Goal: Information Seeking & Learning: Learn about a topic

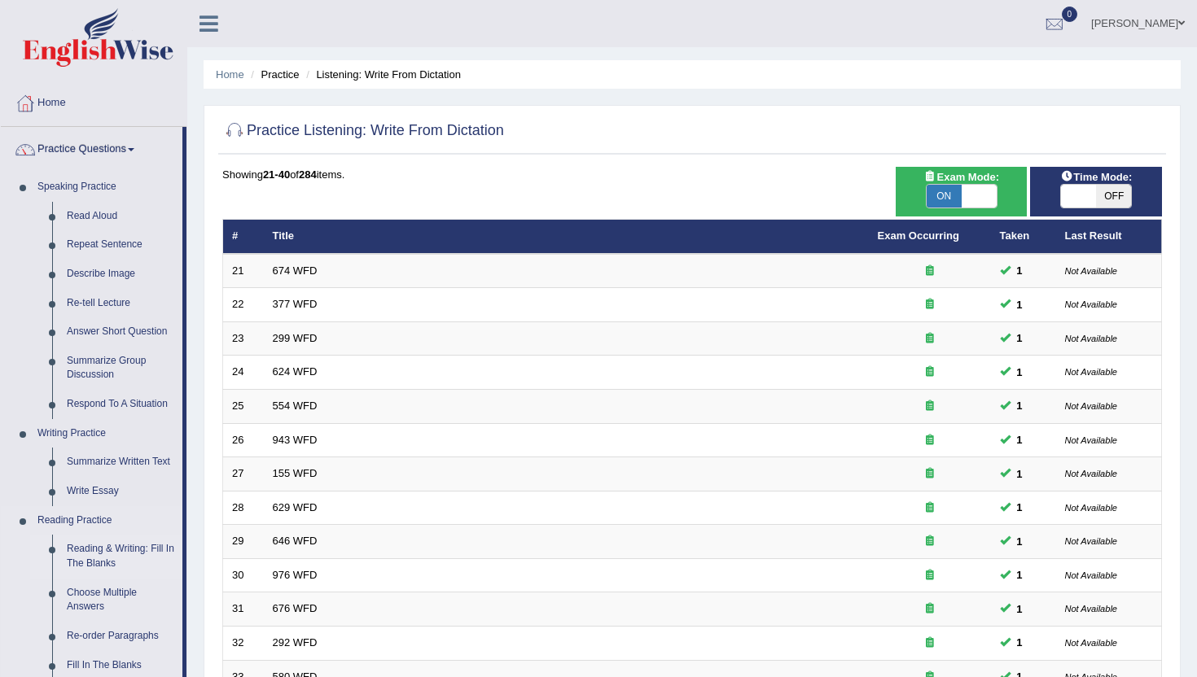
click at [107, 556] on link "Reading & Writing: Fill In The Blanks" at bounding box center [120, 556] width 123 height 43
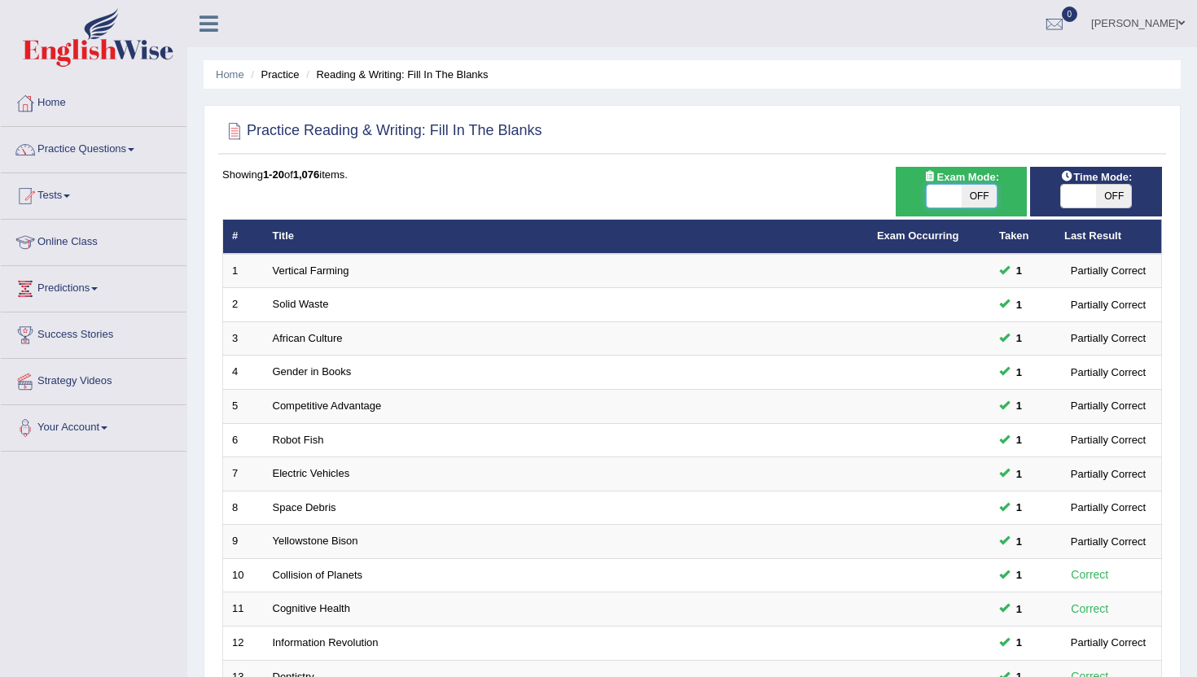
click at [933, 202] on span at bounding box center [943, 196] width 35 height 23
checkbox input "true"
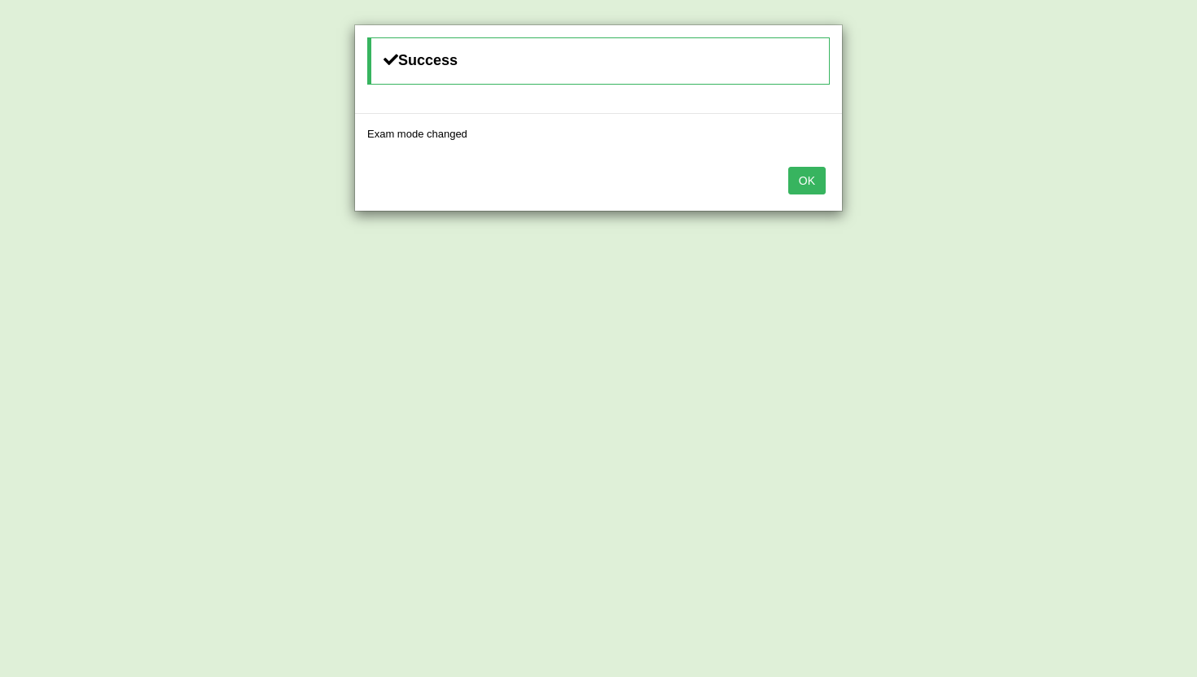
click at [821, 174] on button "OK" at bounding box center [806, 181] width 37 height 28
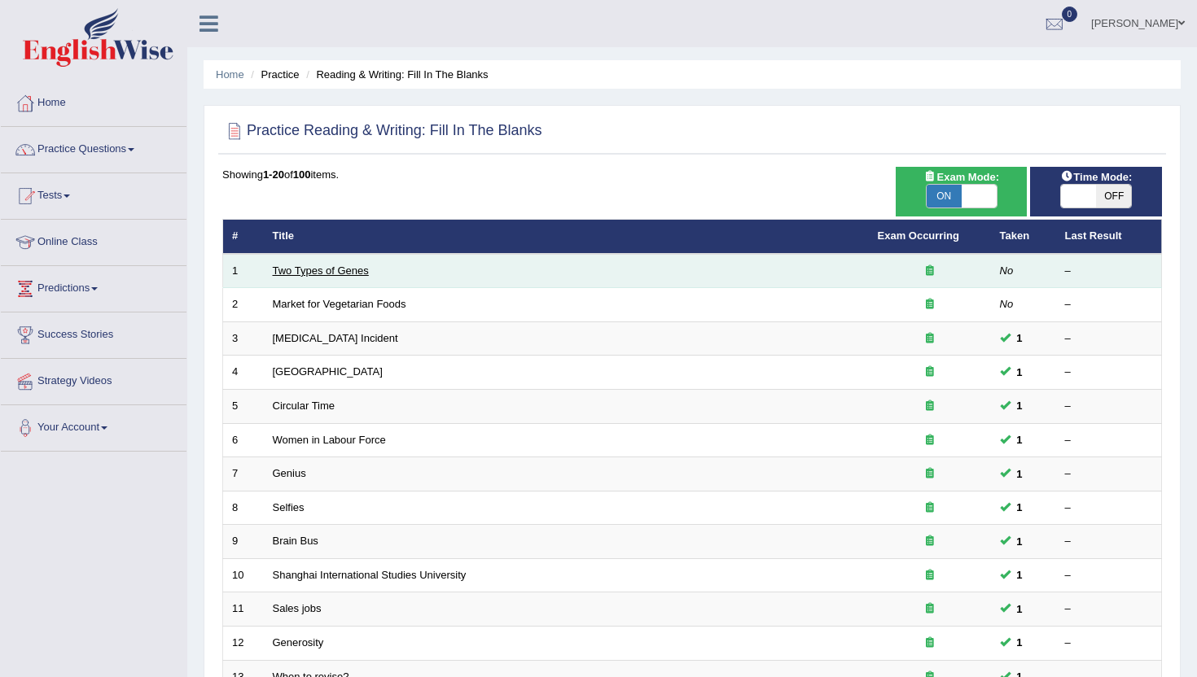
click at [288, 269] on link "Two Types of Genes" at bounding box center [321, 271] width 96 height 12
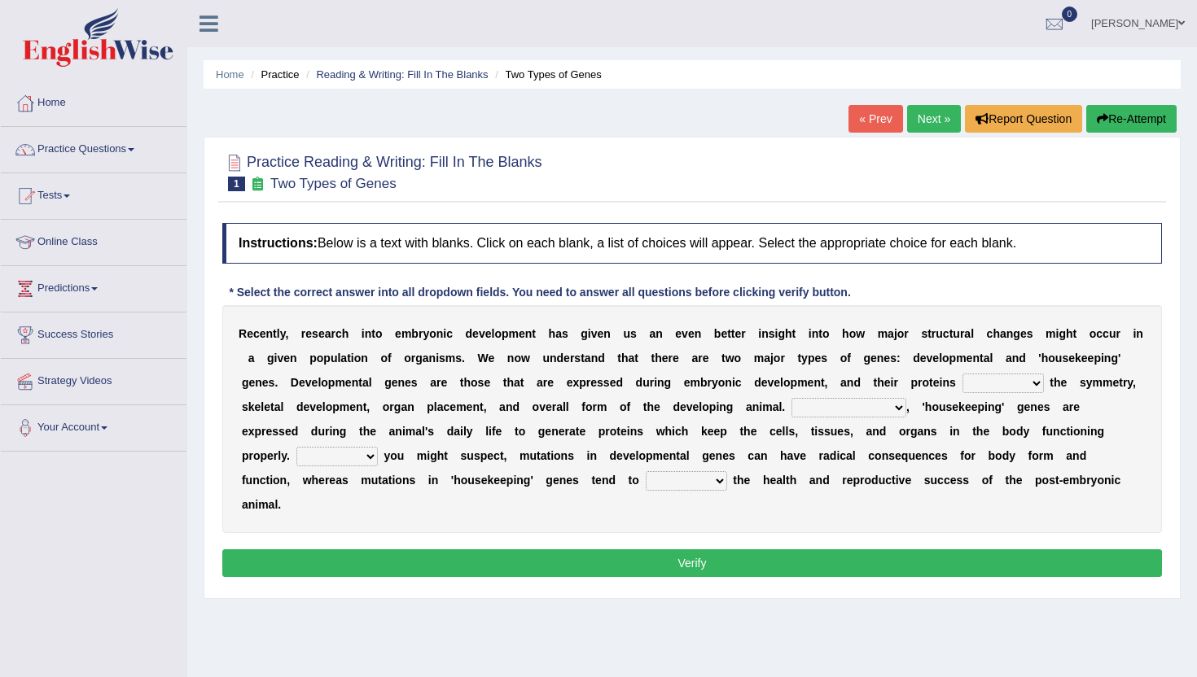
click at [976, 382] on select "push control hold elevate" at bounding box center [1002, 384] width 81 height 20
click at [962, 374] on select "push control hold elevate" at bounding box center [1002, 384] width 81 height 20
click at [995, 384] on select "push control hold elevate" at bounding box center [1002, 384] width 81 height 20
click at [962, 374] on select "push control hold elevate" at bounding box center [1002, 384] width 81 height 20
click at [985, 375] on select "push control hold elevate" at bounding box center [1002, 384] width 81 height 20
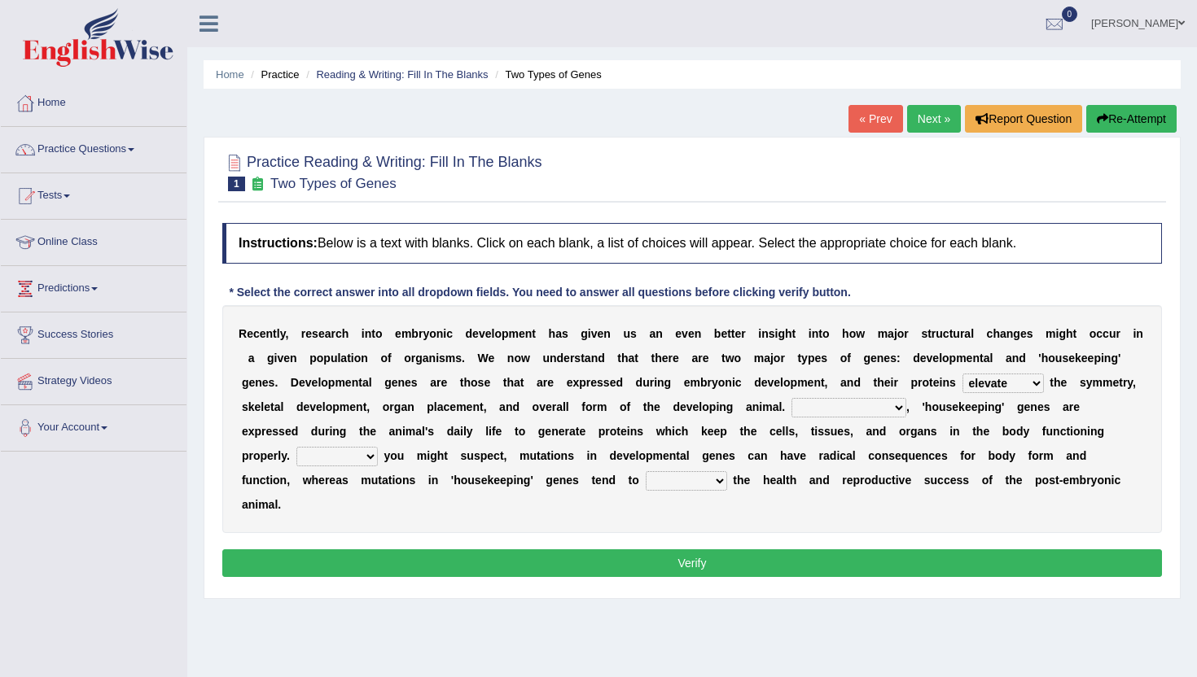
select select "control"
click at [962, 374] on select "push control hold elevate" at bounding box center [1002, 384] width 81 height 20
click at [856, 411] on select "Correspondingly Inclusively Conversely In contrast" at bounding box center [848, 408] width 115 height 20
select select "In contrast"
click at [791, 398] on select "Correspondingly Inclusively Conversely In contrast" at bounding box center [848, 408] width 115 height 20
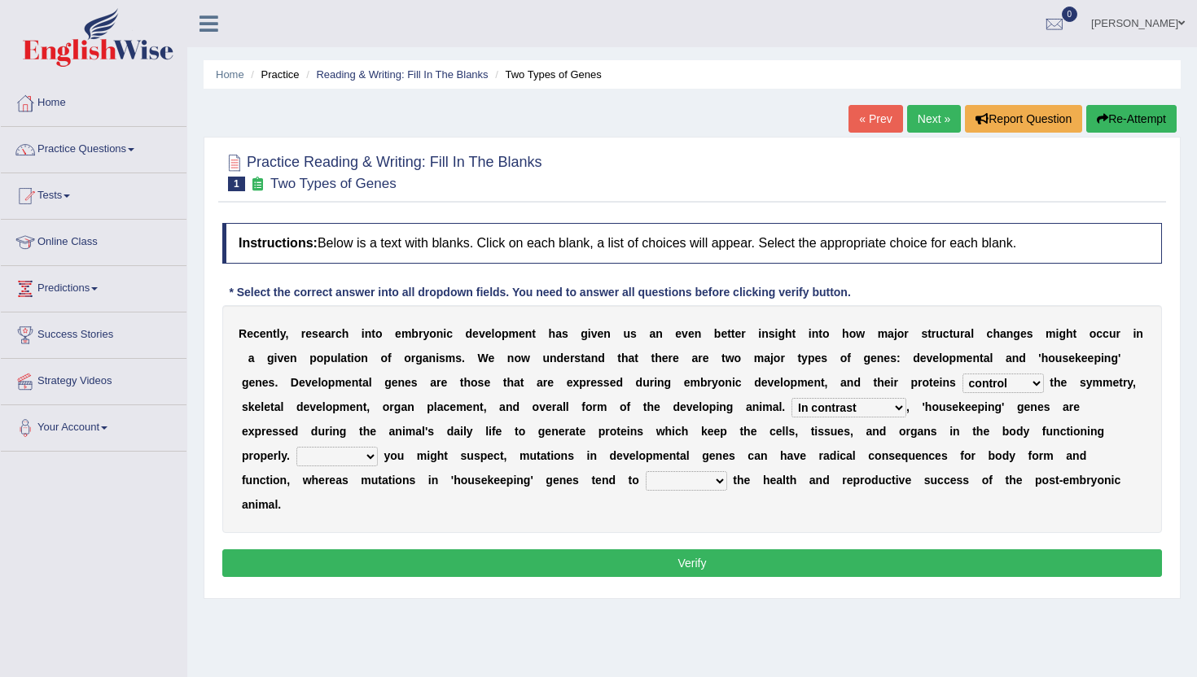
click at [324, 457] on select "For As With Within" at bounding box center [336, 457] width 81 height 20
select select "As"
click at [296, 447] on select "For As With Within" at bounding box center [336, 457] width 81 height 20
click at [645, 480] on select "affect effect interrupt defect" at bounding box center [685, 481] width 81 height 20
click at [645, 471] on select "affect effect interrupt defect" at bounding box center [685, 481] width 81 height 20
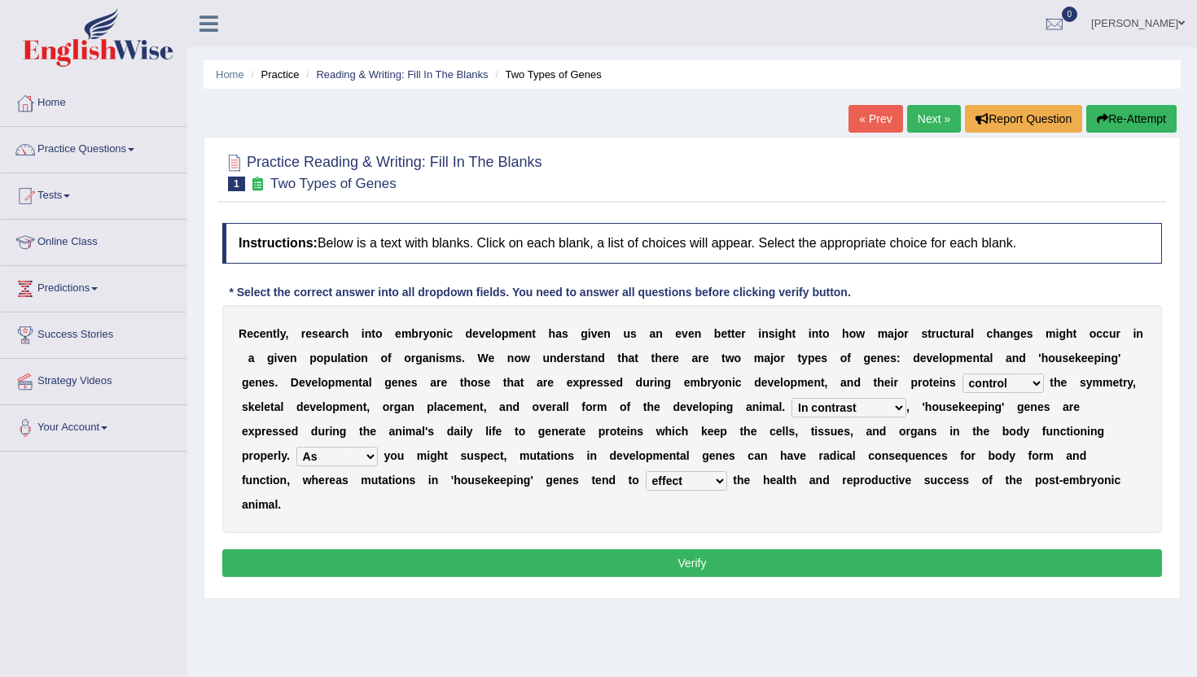
click at [645, 484] on select "affect effect interrupt defect" at bounding box center [685, 481] width 81 height 20
select select "affect"
click at [645, 471] on select "affect effect interrupt defect" at bounding box center [685, 481] width 81 height 20
click at [647, 549] on button "Verify" at bounding box center [691, 563] width 939 height 28
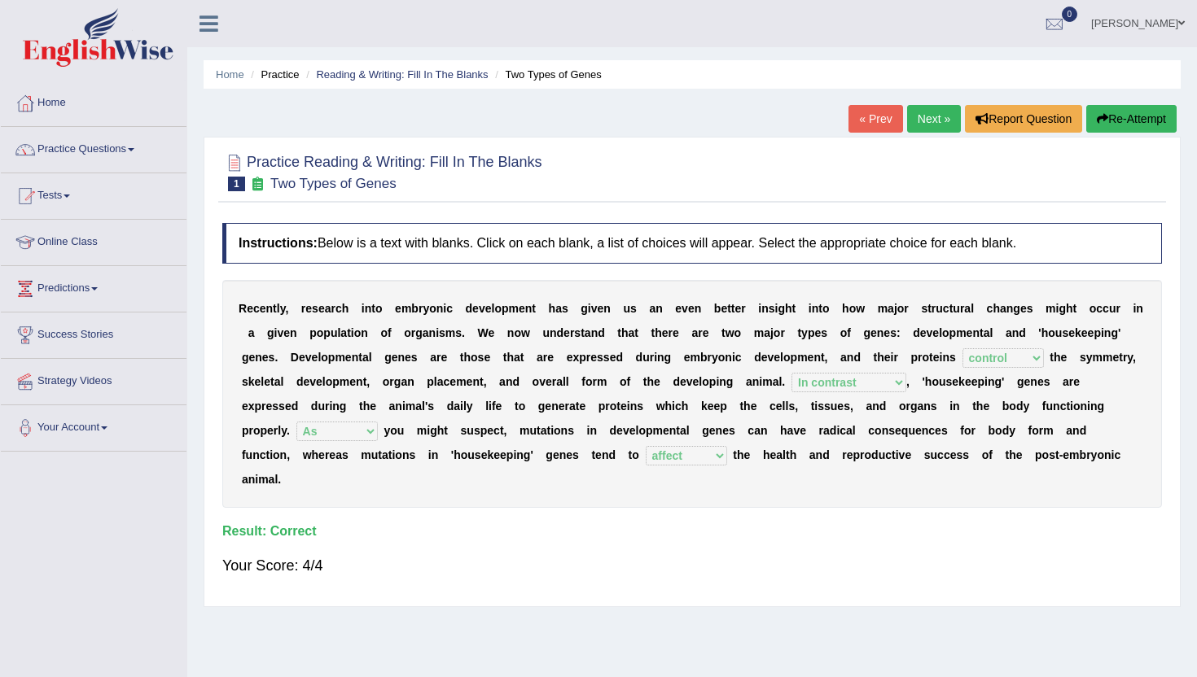
click at [930, 113] on link "Next »" at bounding box center [934, 119] width 54 height 28
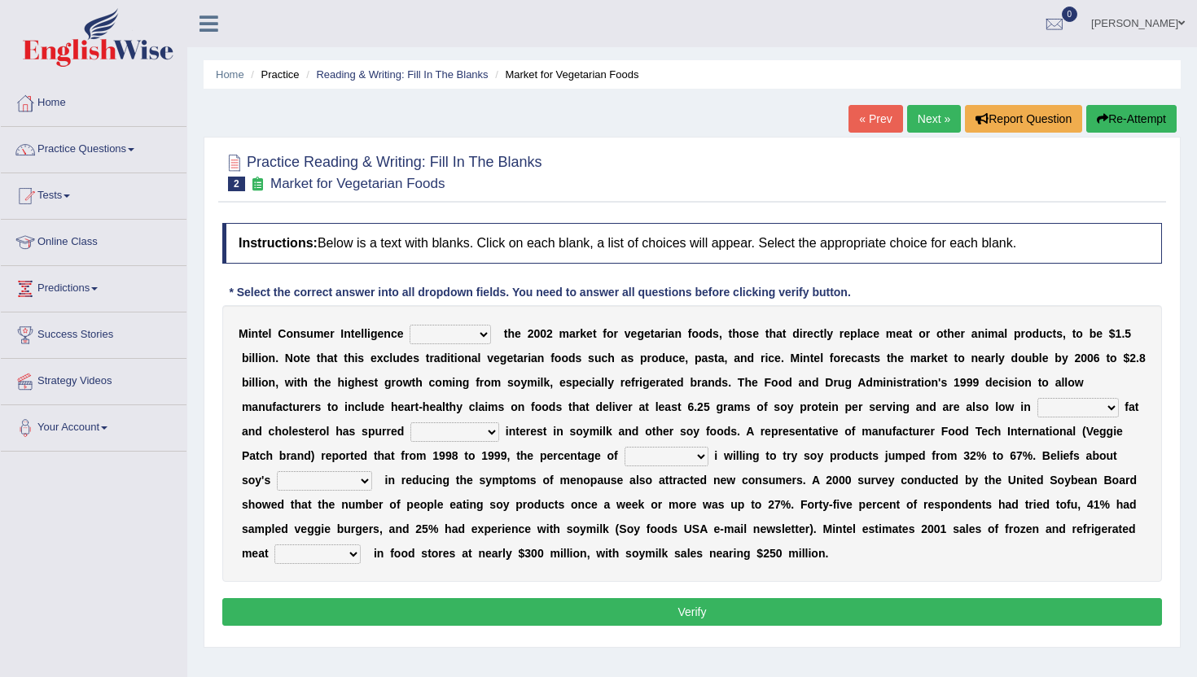
click at [463, 339] on select "deals fulfills creates estimates" at bounding box center [449, 335] width 81 height 20
click at [410, 325] on select "deals fulfills creates estimates" at bounding box center [449, 335] width 81 height 20
click at [453, 340] on select "deals fulfills creates estimates" at bounding box center [449, 335] width 81 height 20
select select "estimates"
click at [410, 325] on select "deals fulfills creates estimates" at bounding box center [449, 335] width 81 height 20
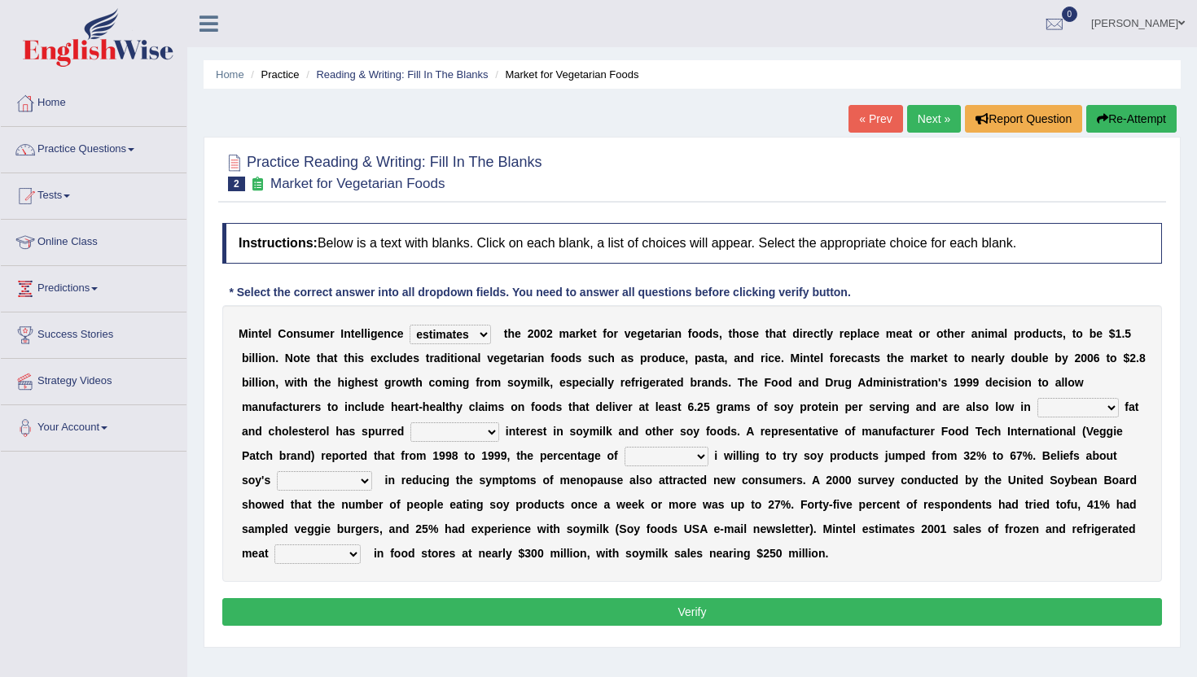
click at [1084, 408] on select "saturated solid acid liquid" at bounding box center [1077, 408] width 81 height 20
select select "saturated"
click at [1037, 398] on select "saturated solid acid liquid" at bounding box center [1077, 408] width 81 height 20
click at [425, 435] on select "good big tremendous extreme" at bounding box center [454, 432] width 89 height 20
select select "extreme"
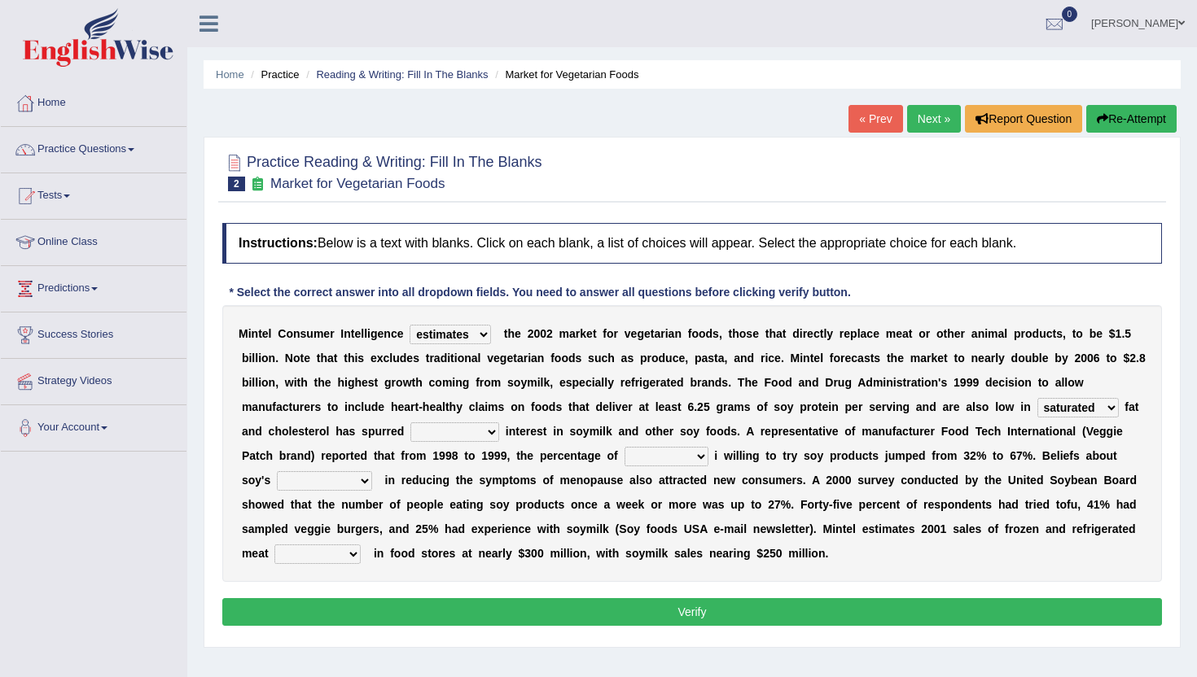
click at [410, 422] on select "good big tremendous extreme" at bounding box center [454, 432] width 89 height 20
click at [637, 455] on select "guests consumers customers clients" at bounding box center [666, 457] width 84 height 20
select select "consumers"
click at [625, 447] on select "guests consumers customers clients" at bounding box center [666, 457] width 84 height 20
click at [295, 481] on select "effectiveness timeliness efficiency goodness" at bounding box center [324, 481] width 95 height 20
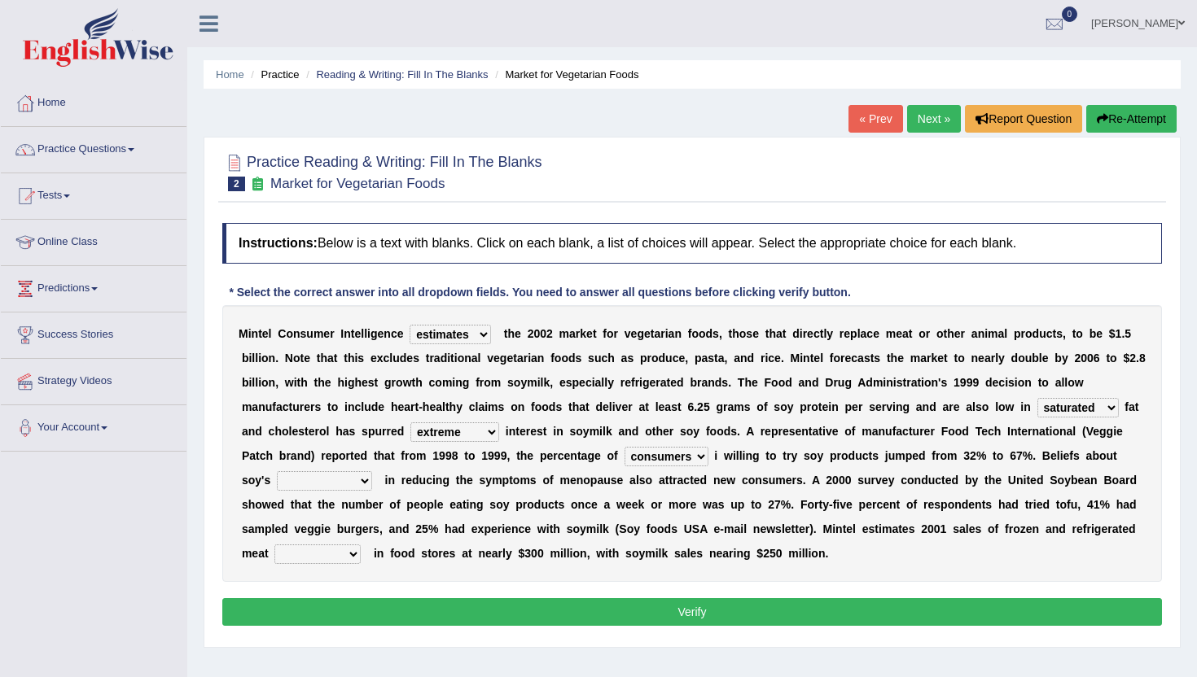
select select "efficiency"
click at [277, 471] on select "effectiveness timeliness efficiency goodness" at bounding box center [324, 481] width 95 height 20
click at [309, 550] on select "foods choices staffs alternatives" at bounding box center [317, 555] width 86 height 20
select select "staffs"
click at [275, 545] on select "foods choices staffs alternatives" at bounding box center [317, 555] width 86 height 20
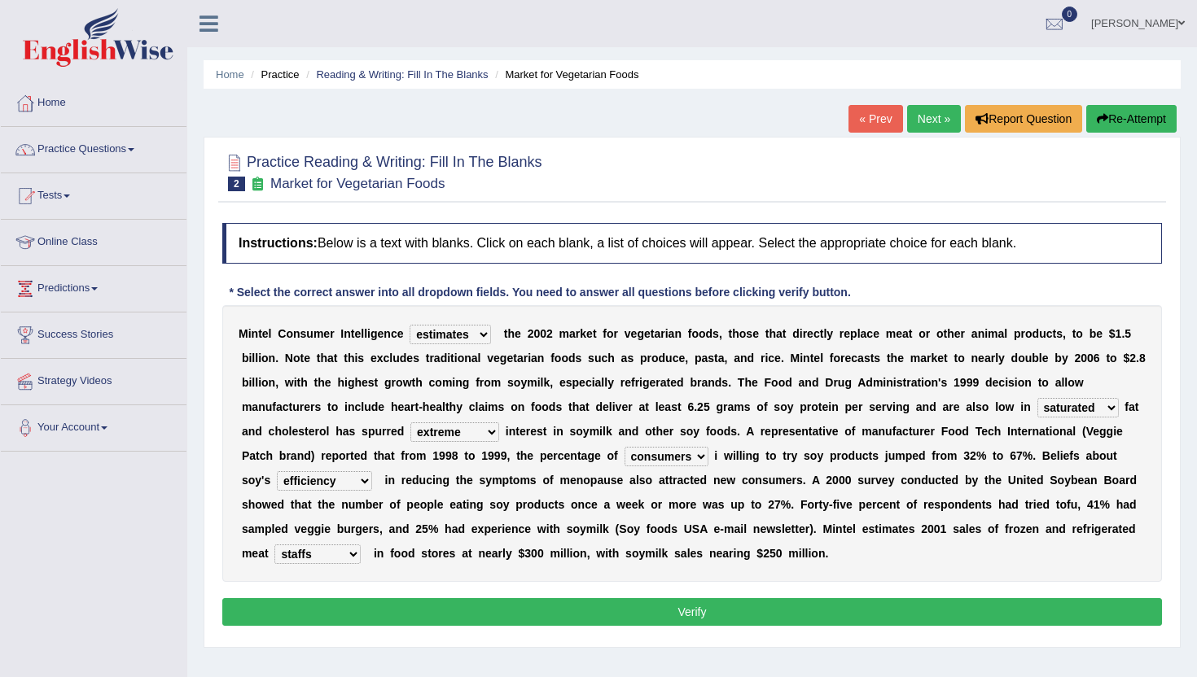
click at [326, 616] on button "Verify" at bounding box center [691, 612] width 939 height 28
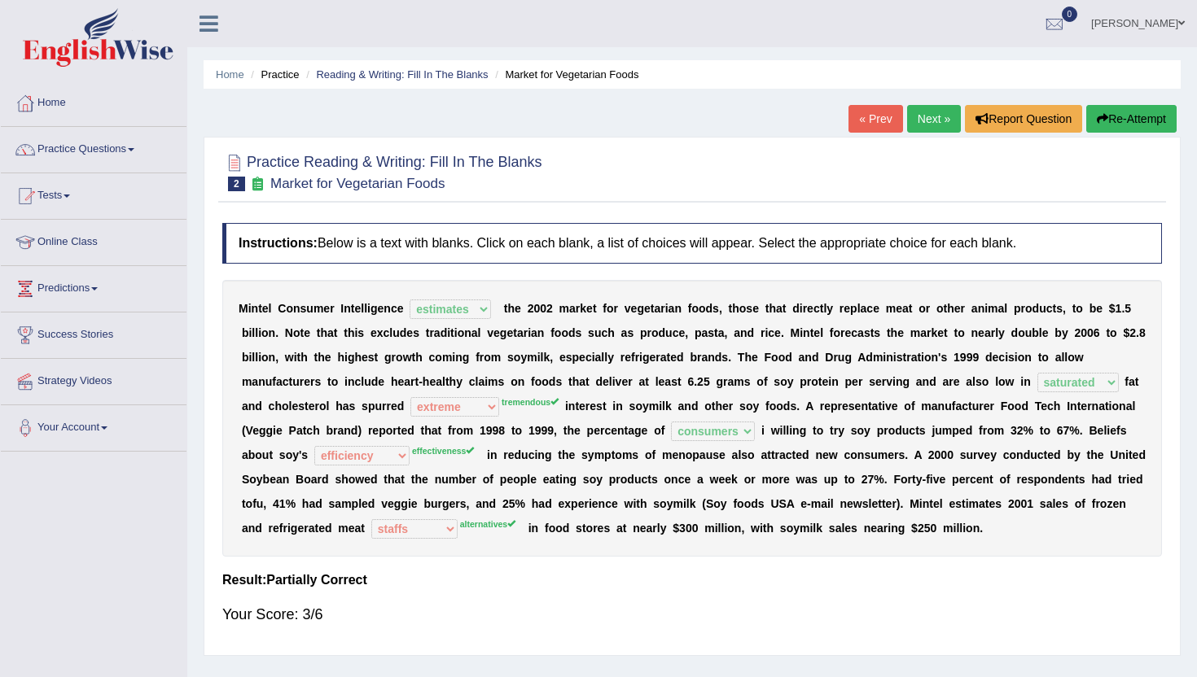
click at [939, 119] on link "Next »" at bounding box center [934, 119] width 54 height 28
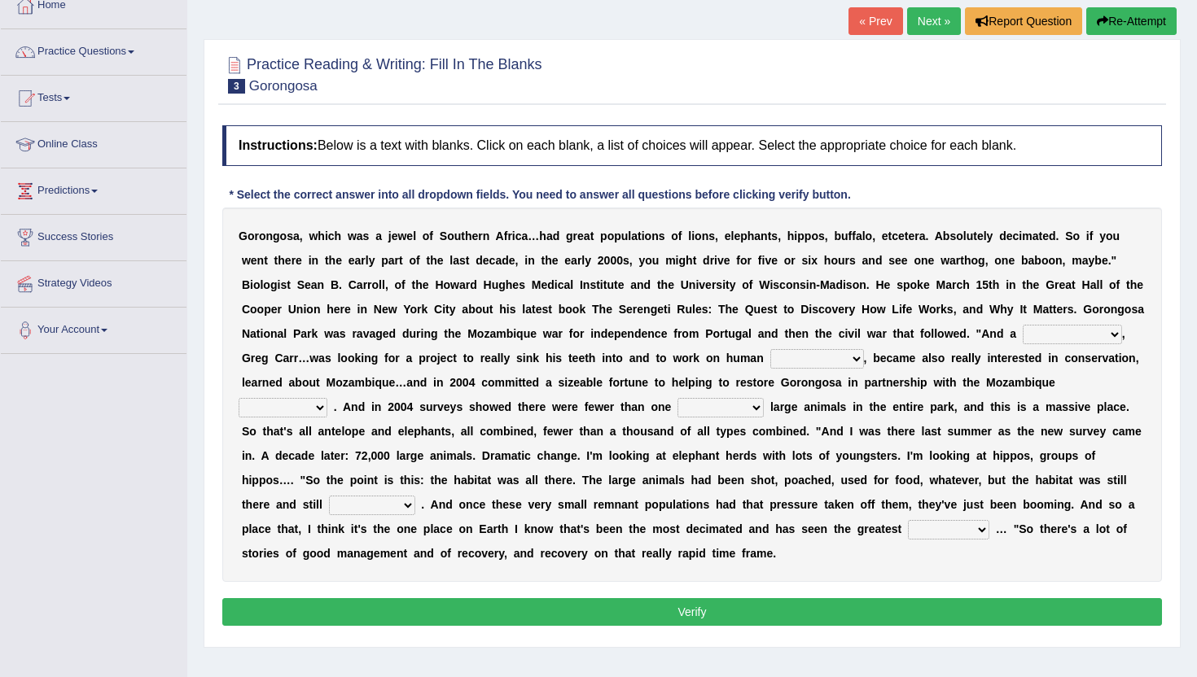
scroll to position [130, 0]
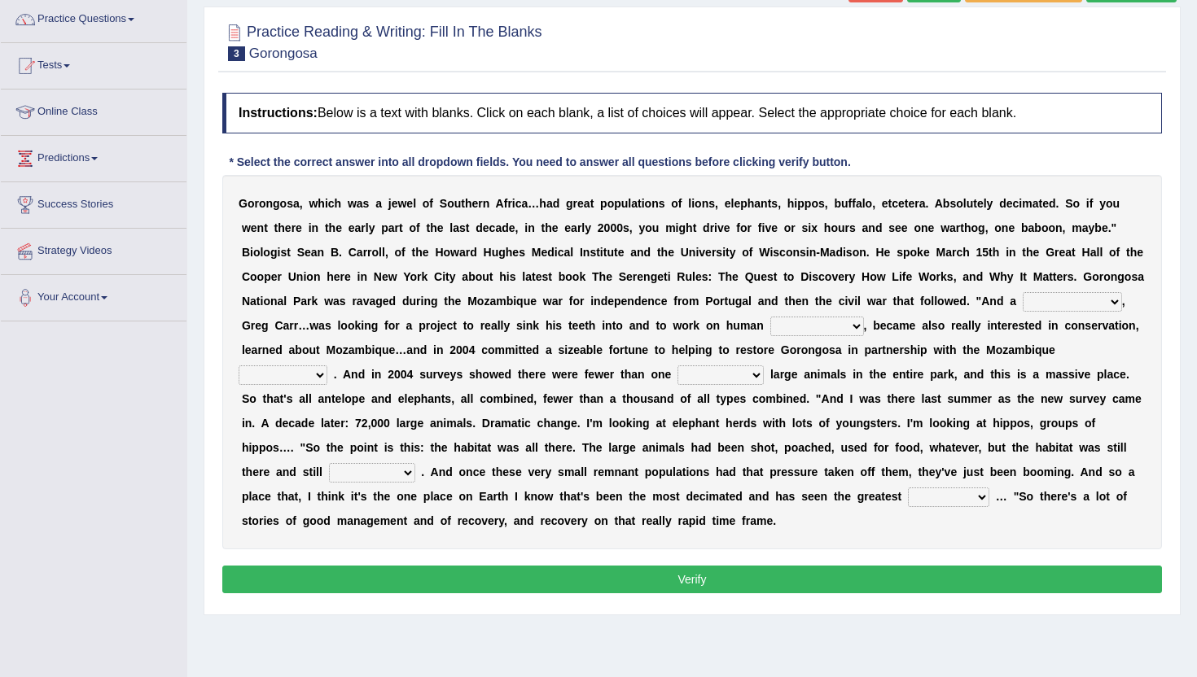
click at [1099, 301] on select "passion solstice ballast philanthropist" at bounding box center [1071, 302] width 99 height 20
select select "solstice"
click at [1024, 292] on select "passion solstice ballast philanthropist" at bounding box center [1071, 302] width 99 height 20
click at [811, 326] on select "negligence prevalence development malevolence" at bounding box center [817, 327] width 94 height 20
select select "development"
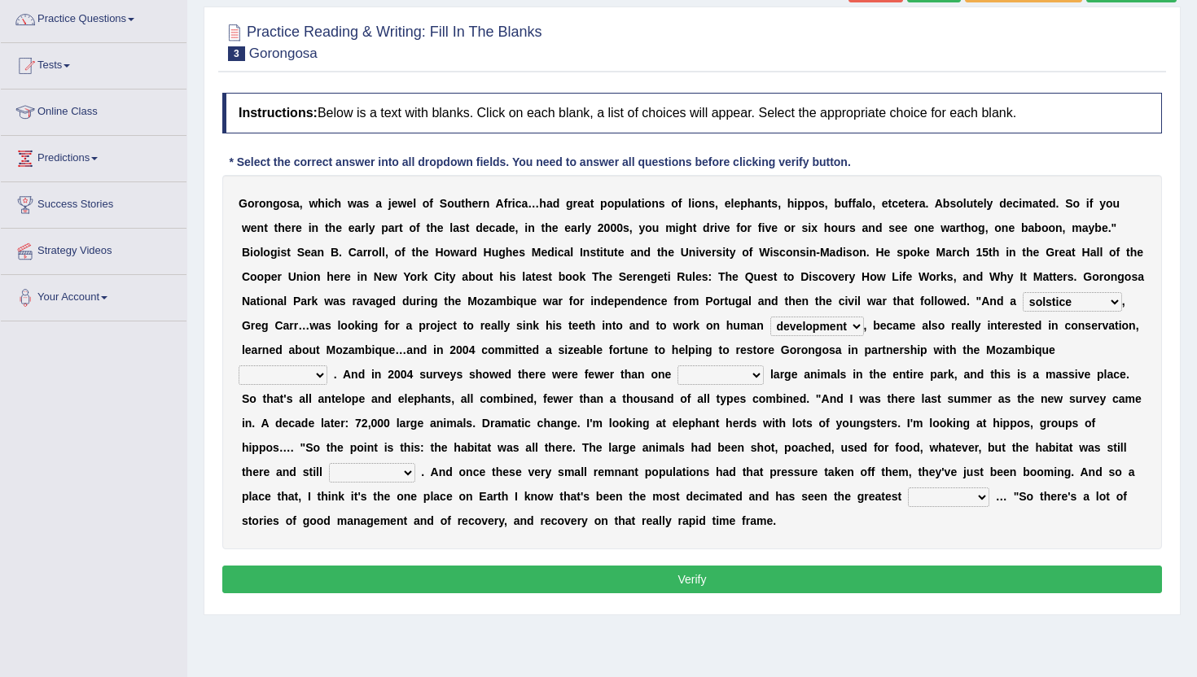
click at [770, 317] on select "negligence prevalence development malevolence" at bounding box center [817, 327] width 94 height 20
click at [283, 384] on select "parliament semanticist government journalist" at bounding box center [282, 375] width 89 height 20
select select "parliament"
click at [238, 365] on select "parliament semanticist government journalist" at bounding box center [282, 375] width 89 height 20
click at [712, 378] on select "deflowered embowered roundest thousand" at bounding box center [720, 375] width 86 height 20
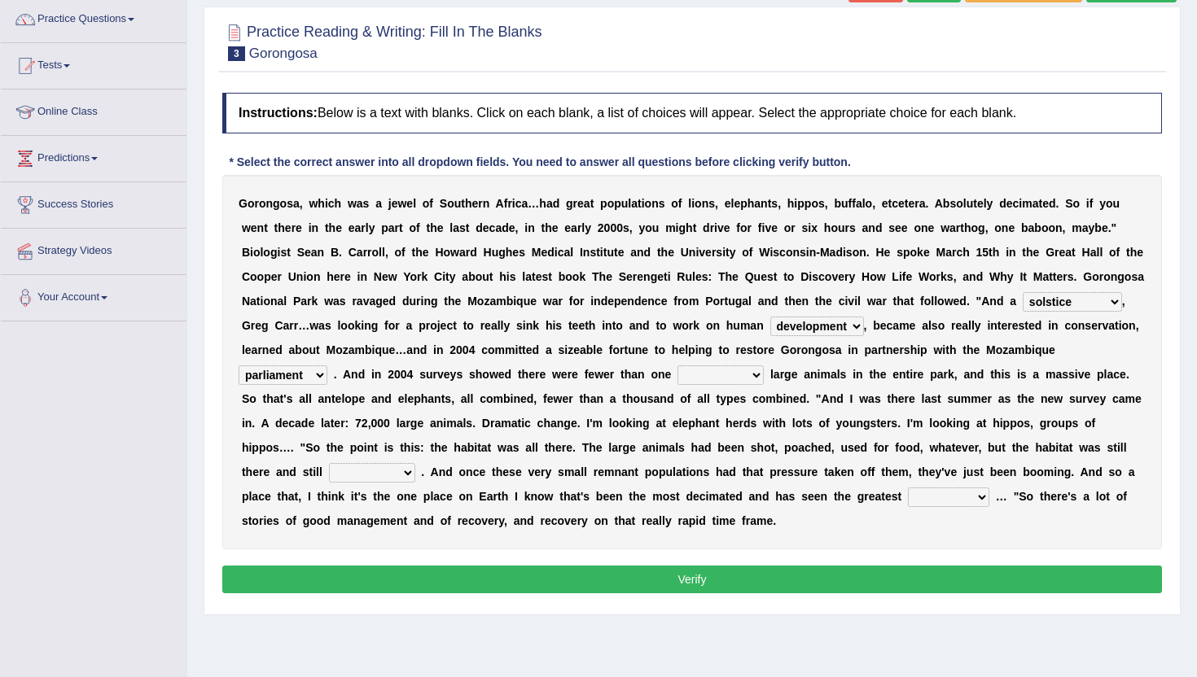
select select "thousand"
click at [677, 365] on select "deflowered embowered roundest thousand" at bounding box center [720, 375] width 86 height 20
click at [349, 470] on select "assertive incidental compulsive productive" at bounding box center [372, 473] width 86 height 20
select select "compulsive"
click at [329, 463] on select "assertive incidental compulsive productive" at bounding box center [372, 473] width 86 height 20
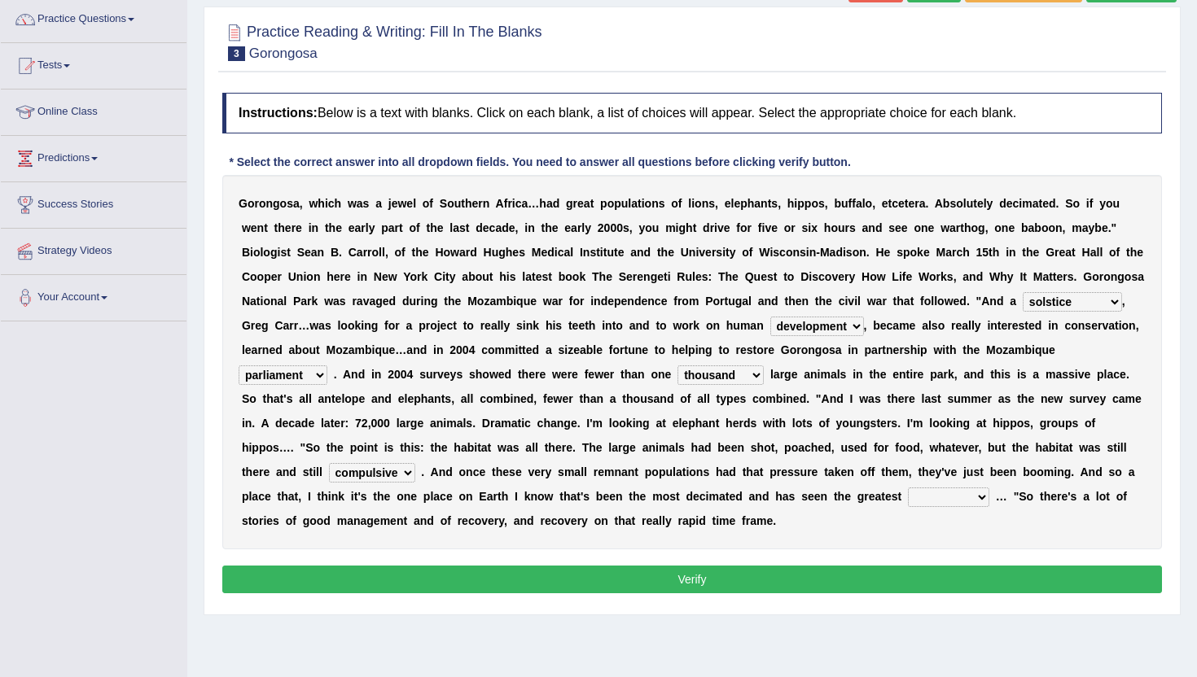
click at [385, 477] on select "assertive incidental compulsive productive" at bounding box center [372, 473] width 86 height 20
click at [933, 502] on select "recovery efficacy golly stumpy" at bounding box center [948, 498] width 81 height 20
select select "stumpy"
click at [912, 488] on select "recovery efficacy golly stumpy" at bounding box center [948, 498] width 81 height 20
click at [944, 578] on button "Verify" at bounding box center [691, 580] width 939 height 28
